Goal: Book appointment/travel/reservation

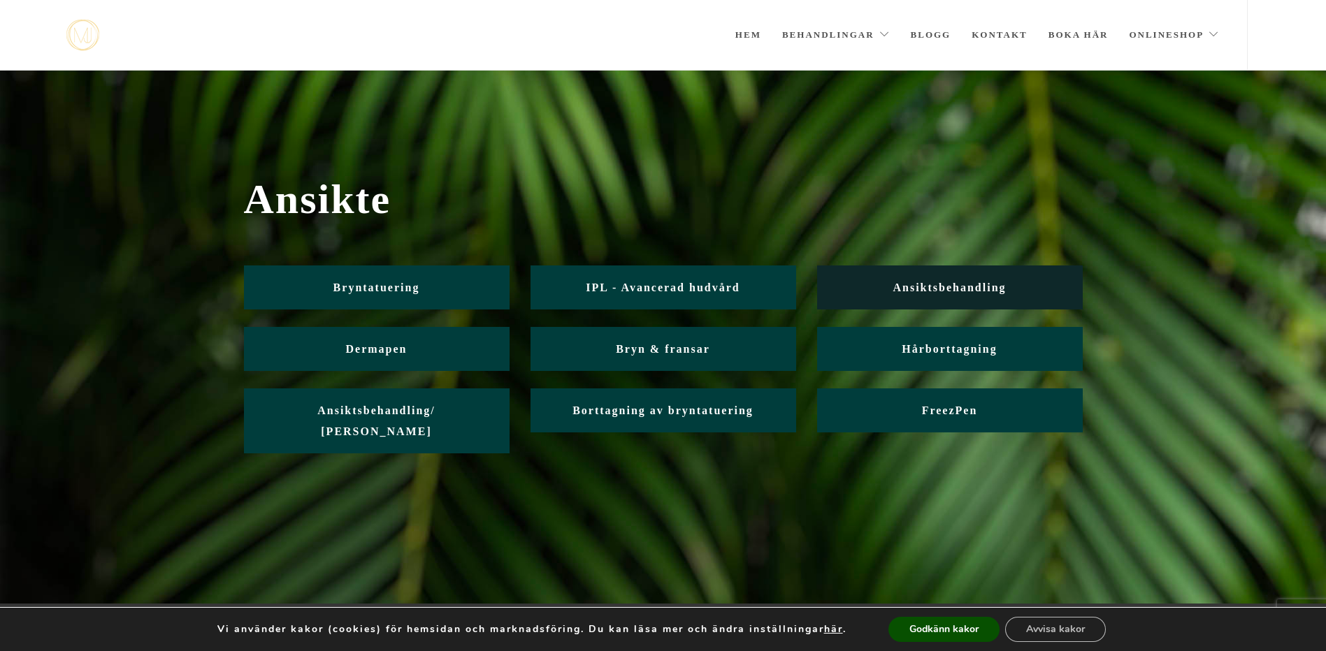
click at [915, 292] on span "Ansiktsbehandling" at bounding box center [949, 288] width 113 height 12
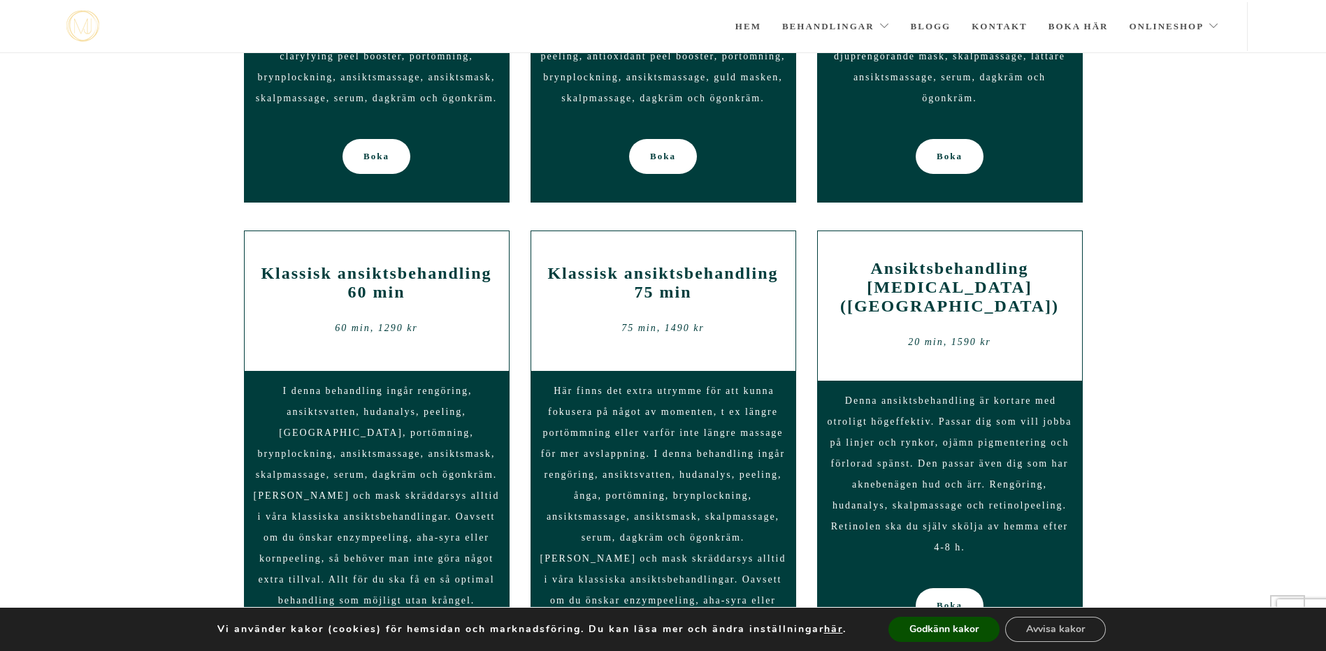
scroll to position [976, 0]
